Goal: Task Accomplishment & Management: Use online tool/utility

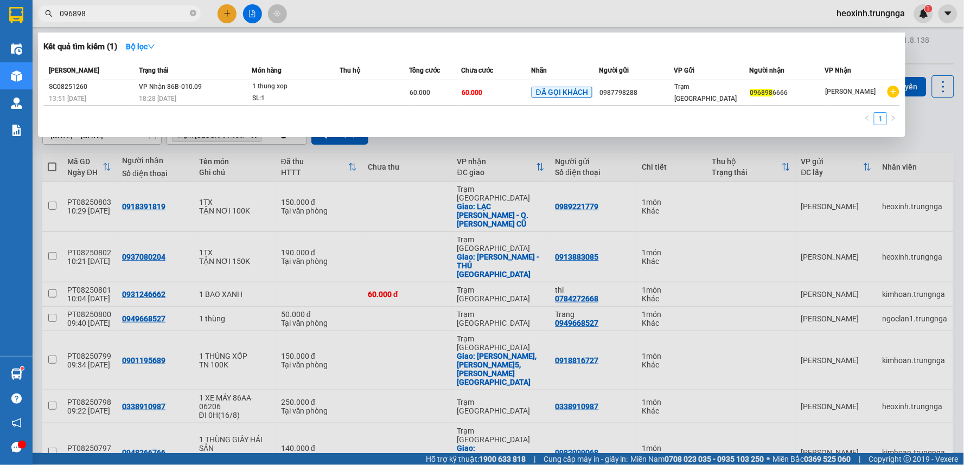
click at [142, 11] on input "096898" at bounding box center [124, 14] width 128 height 12
type input "0"
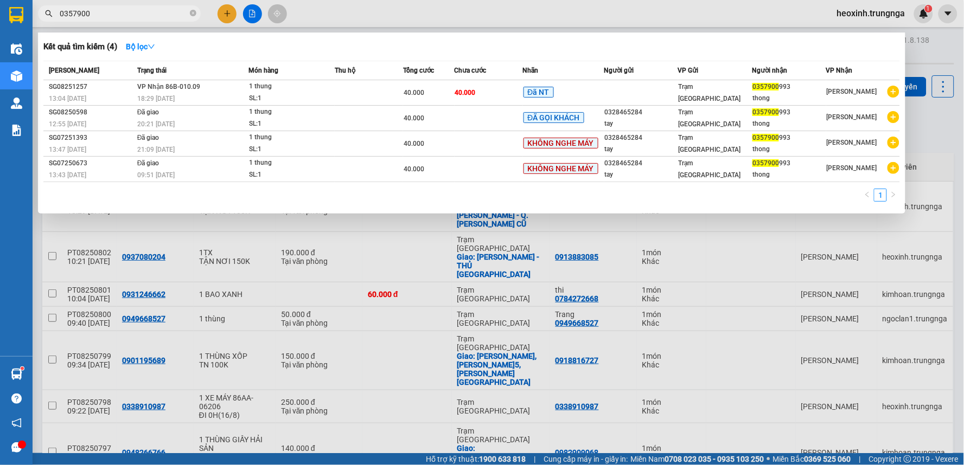
type input "0357900"
drag, startPoint x: 608, startPoint y: 8, endPoint x: 234, endPoint y: 20, distance: 373.9
click at [606, 8] on div at bounding box center [482, 232] width 964 height 465
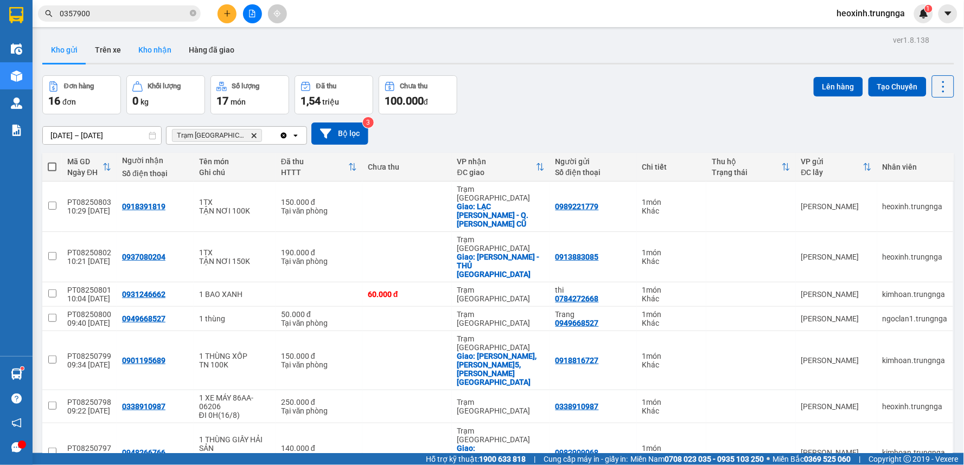
click at [145, 48] on button "Kho nhận" at bounding box center [155, 50] width 50 height 26
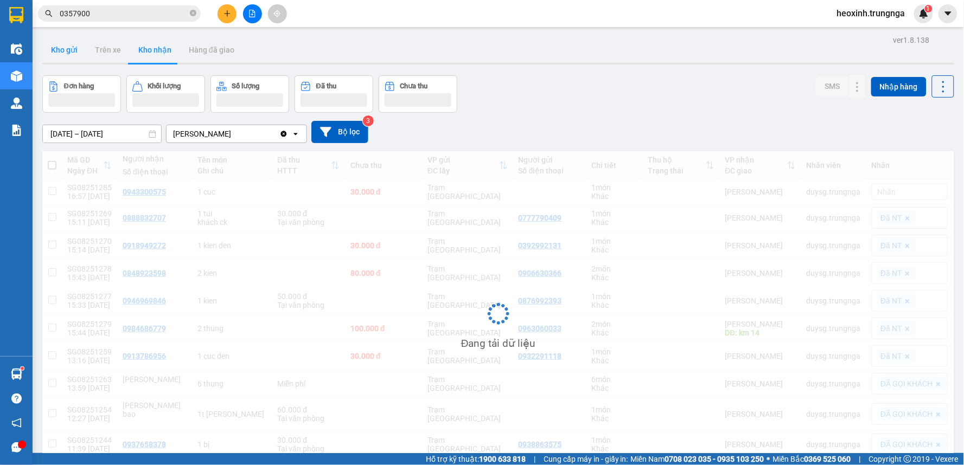
click at [67, 49] on button "Kho gửi" at bounding box center [64, 50] width 44 height 26
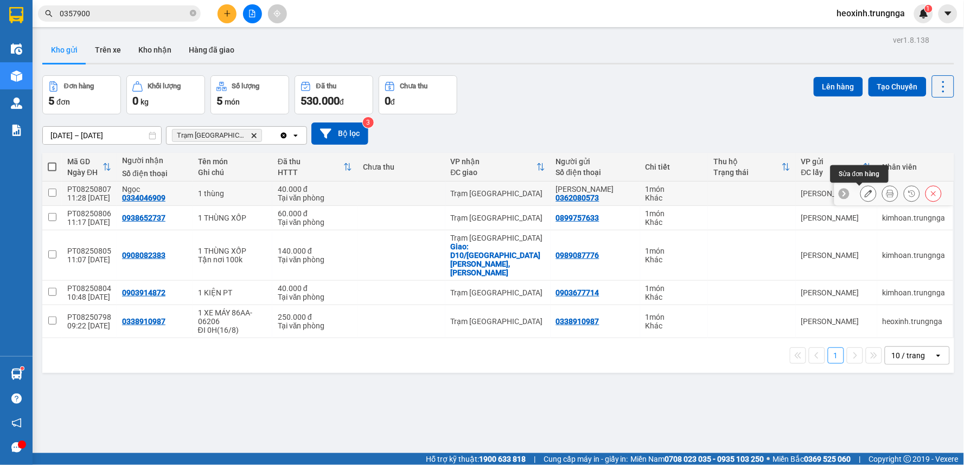
click at [865, 193] on icon at bounding box center [869, 194] width 8 height 8
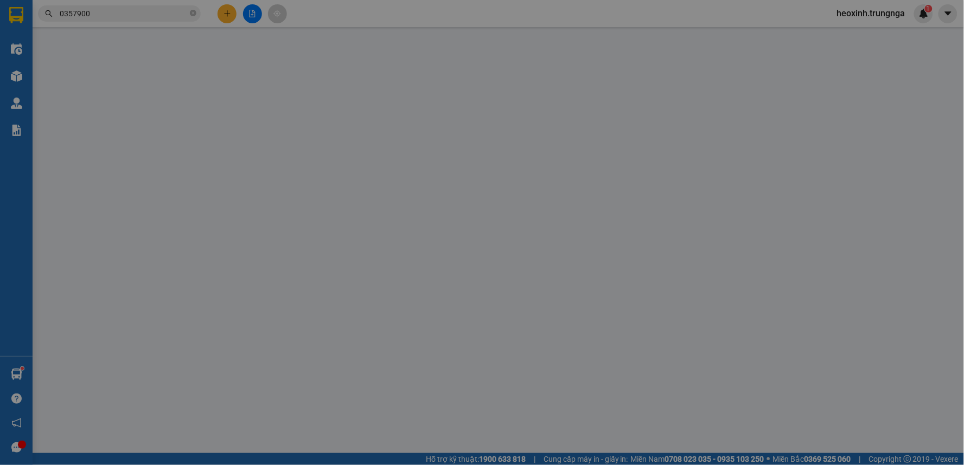
type input "0362080573"
type input "[PERSON_NAME]"
type input "0334046909"
type input "Ngọc"
type input "40.000"
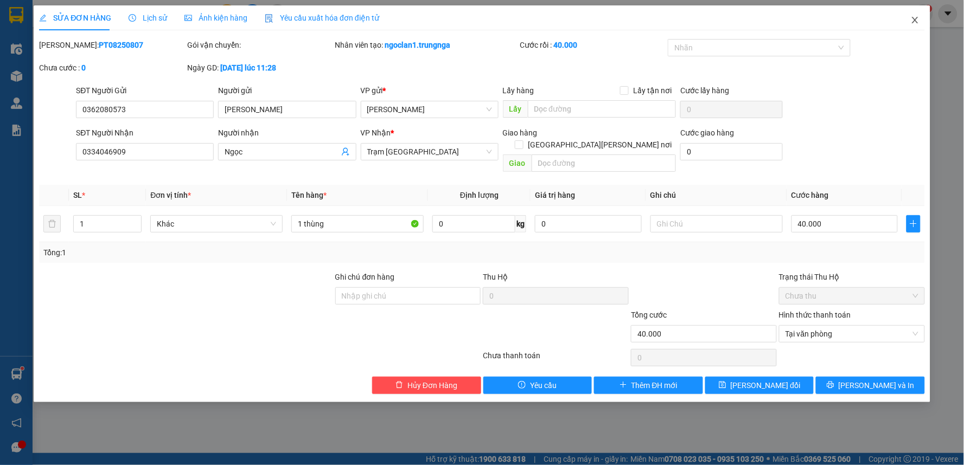
click at [917, 22] on icon "close" at bounding box center [915, 20] width 6 height 7
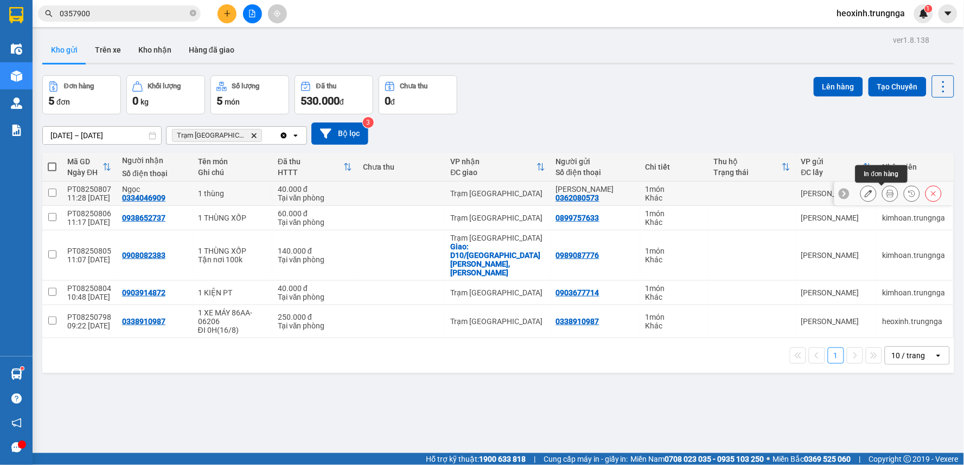
click at [886, 193] on icon at bounding box center [890, 194] width 8 height 8
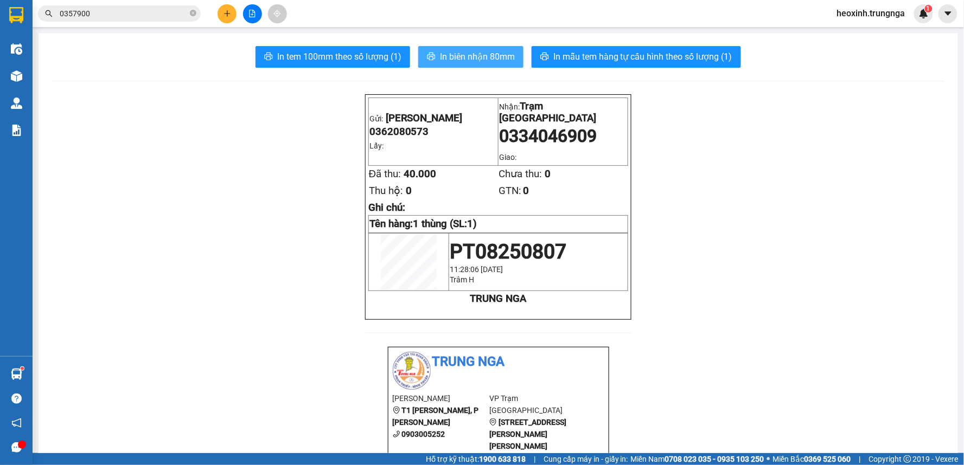
click at [453, 51] on span "In biên nhận 80mm" at bounding box center [477, 57] width 75 height 14
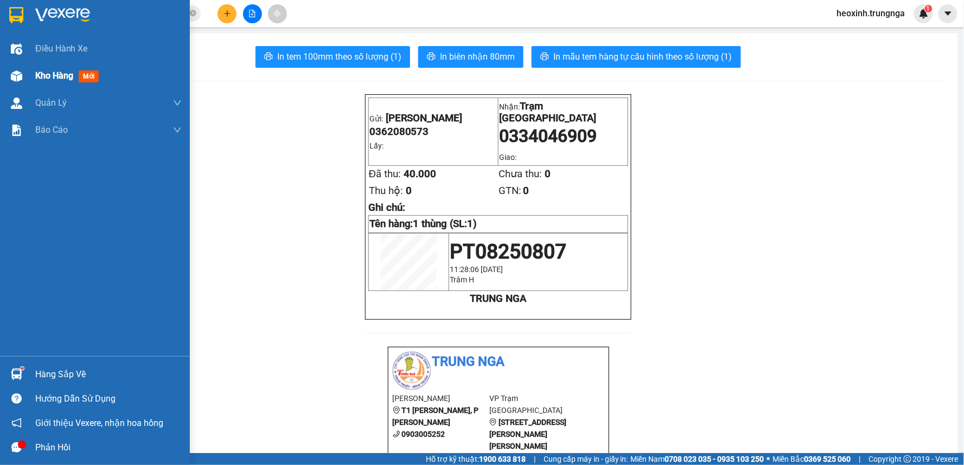
click at [35, 73] on span "Kho hàng" at bounding box center [54, 76] width 38 height 10
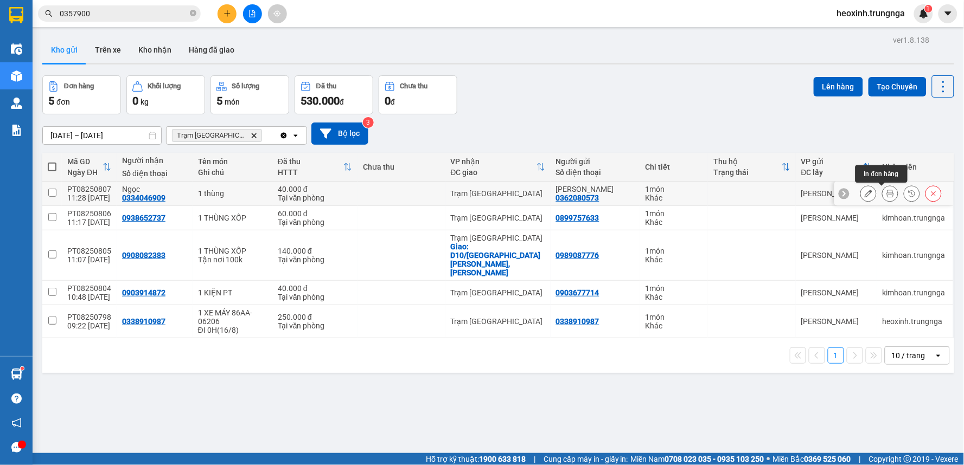
click at [886, 193] on icon at bounding box center [890, 194] width 8 height 8
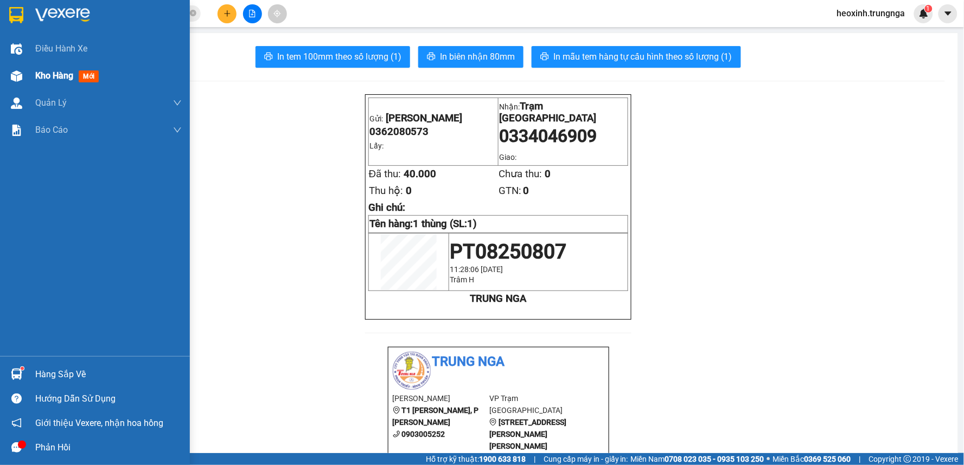
click at [50, 73] on span "Kho hàng" at bounding box center [54, 76] width 38 height 10
